Goal: Book appointment/travel/reservation

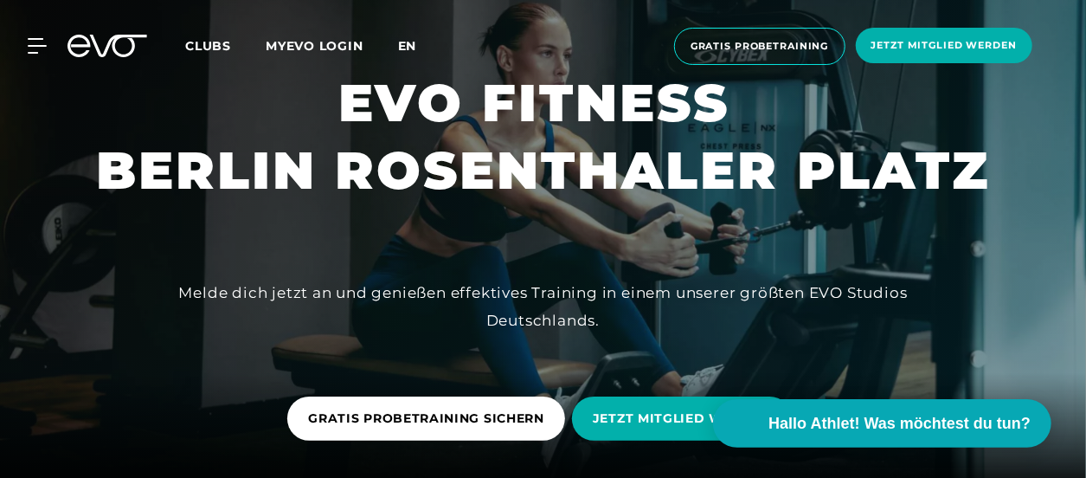
click at [401, 51] on span "en" at bounding box center [407, 46] width 19 height 16
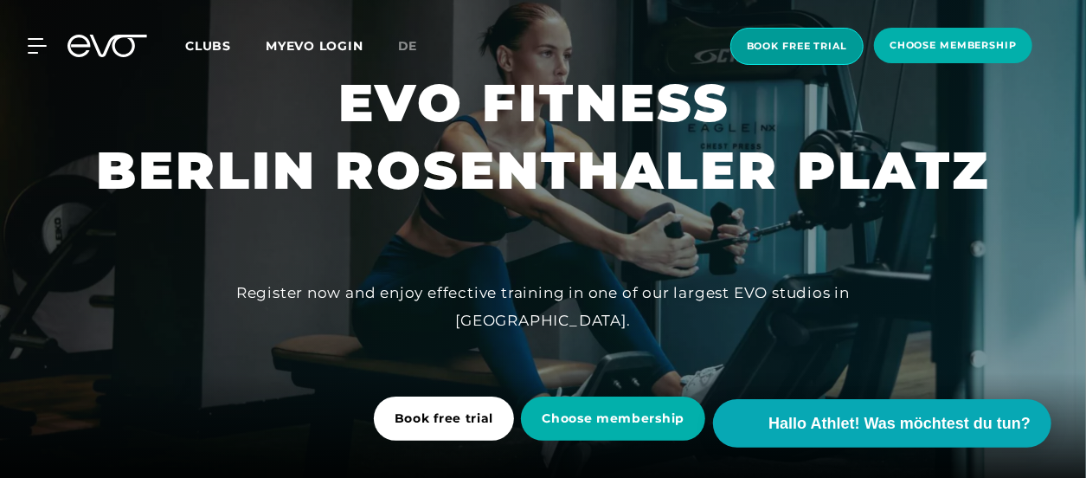
click at [782, 56] on span "book free trial" at bounding box center [796, 46] width 133 height 37
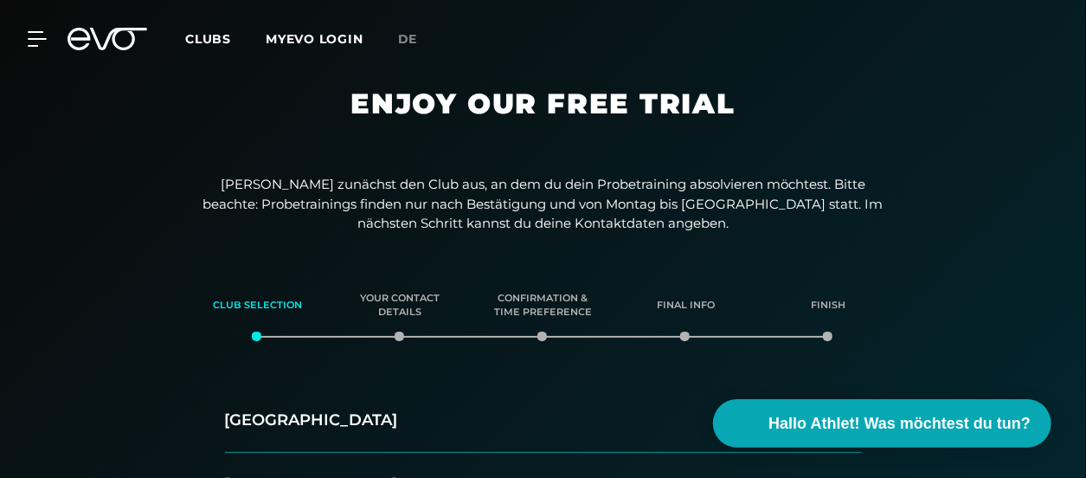
click at [104, 37] on icon at bounding box center [108, 39] width 80 height 23
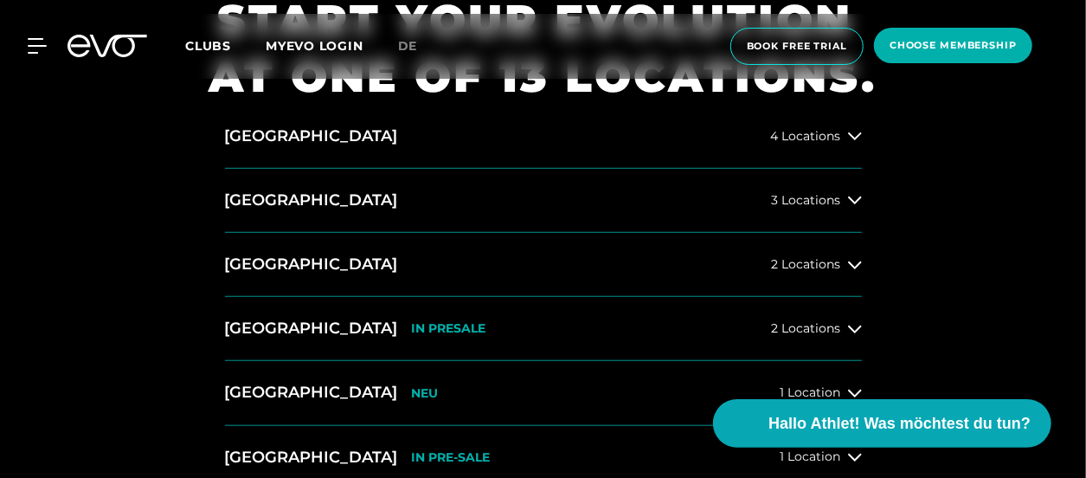
scroll to position [604, 0]
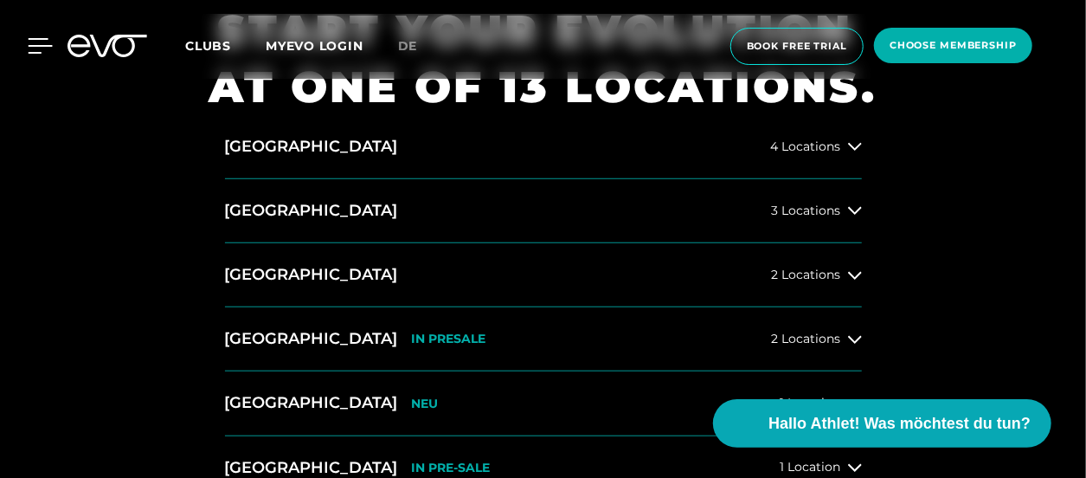
click at [42, 38] on icon at bounding box center [40, 46] width 25 height 16
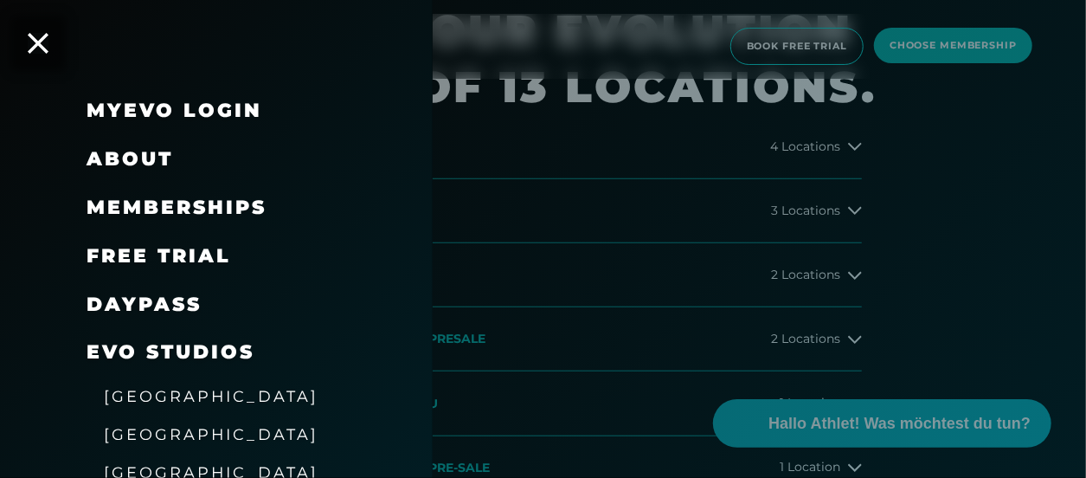
scroll to position [78, 0]
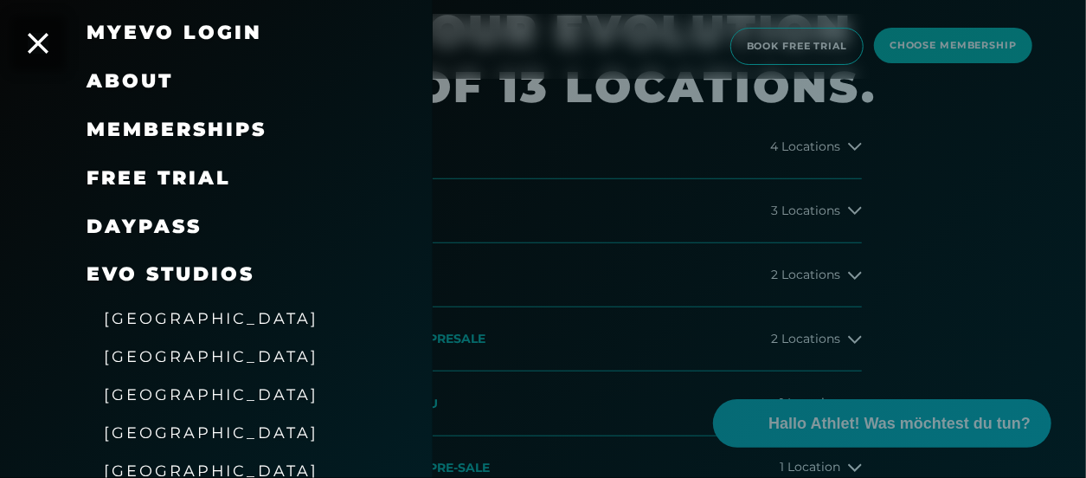
click at [158, 231] on link "DAYPASS" at bounding box center [144, 226] width 115 height 23
